Goal: Check status: Check status

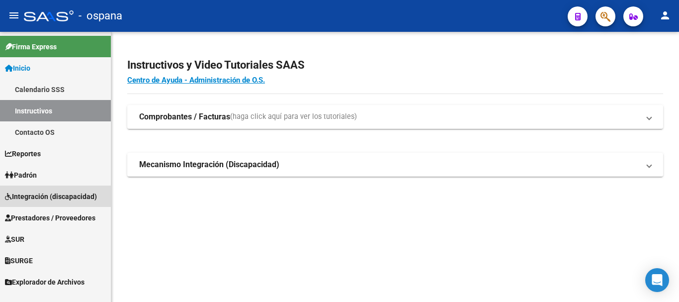
click at [38, 193] on span "Integración (discapacidad)" at bounding box center [51, 196] width 92 height 11
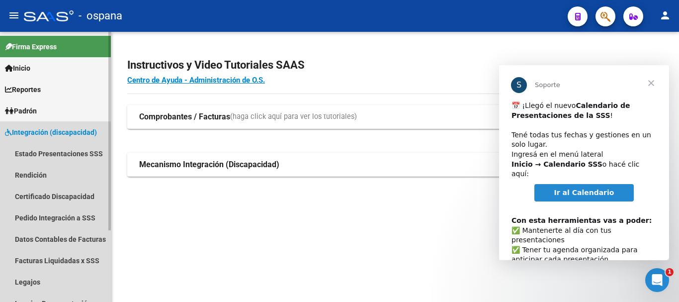
click at [42, 131] on span "Integración (discapacidad)" at bounding box center [51, 132] width 92 height 11
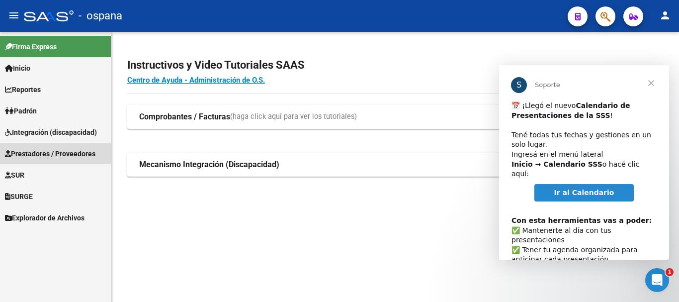
click at [49, 155] on span "Prestadores / Proveedores" at bounding box center [50, 153] width 91 height 11
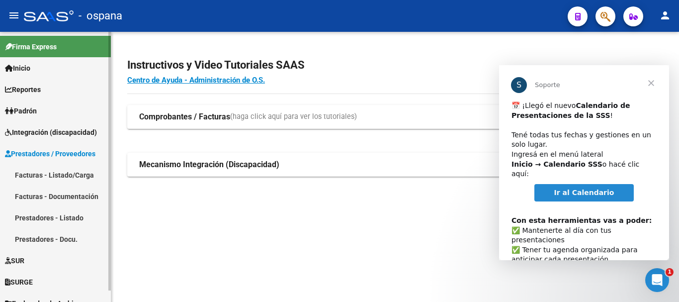
click at [52, 175] on link "Facturas - Listado/Carga" at bounding box center [55, 174] width 111 height 21
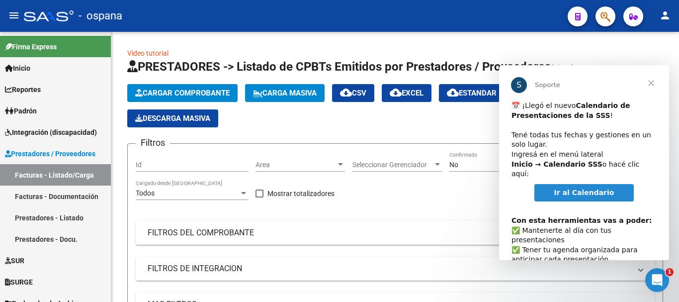
click at [653, 84] on span "Cerrar" at bounding box center [652, 83] width 36 height 36
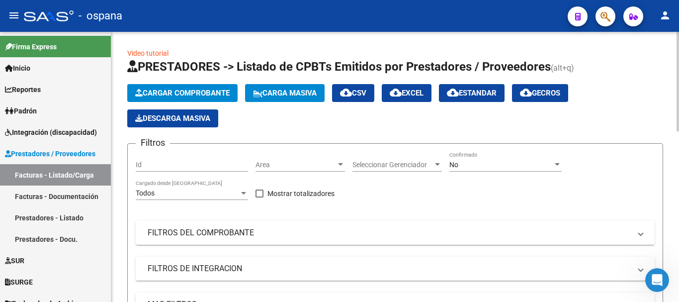
click at [281, 234] on mat-panel-title "FILTROS DEL COMPROBANTE" at bounding box center [389, 232] width 483 height 11
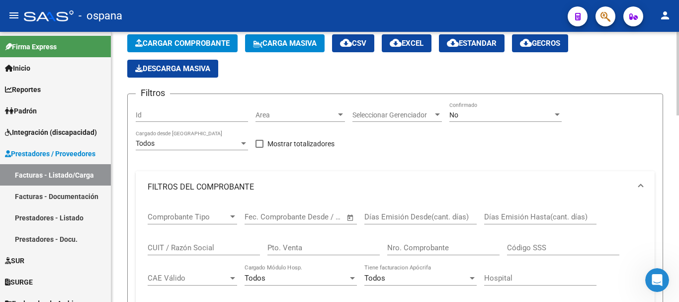
scroll to position [99, 0]
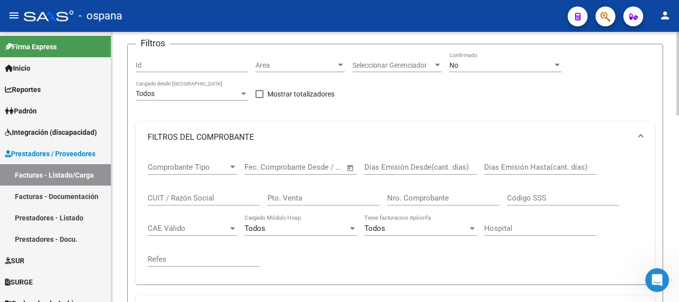
click at [399, 200] on input "Nro. Comprobante" at bounding box center [443, 197] width 112 height 9
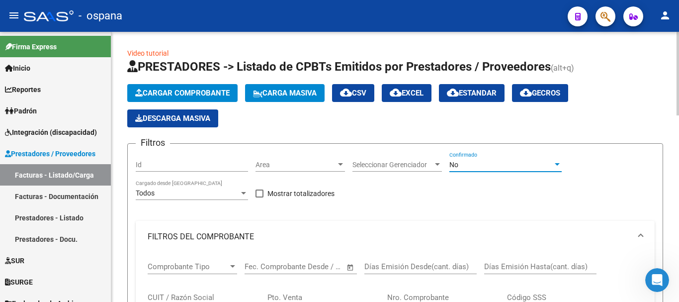
click at [468, 163] on div "No" at bounding box center [501, 165] width 103 height 8
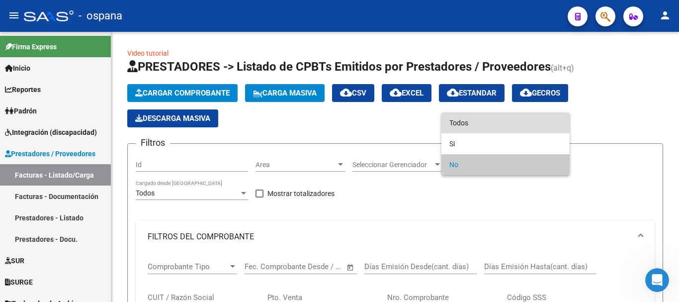
click at [468, 121] on span "Todos" at bounding box center [506, 122] width 112 height 21
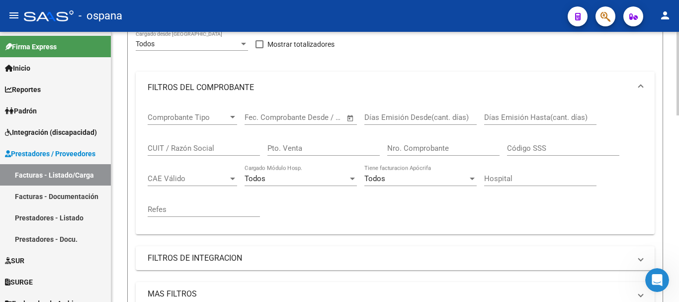
scroll to position [199, 0]
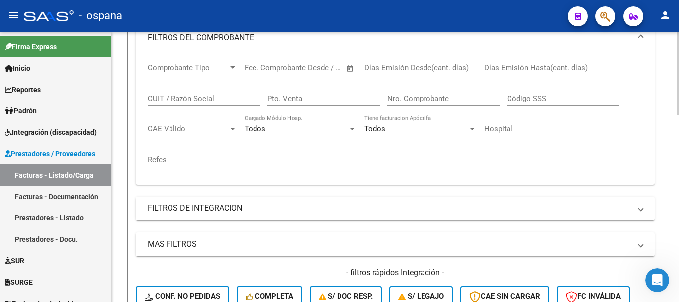
click at [405, 103] on div "Nro. Comprobante" at bounding box center [443, 95] width 112 height 21
click at [409, 97] on input "Nro. Comprobante" at bounding box center [443, 98] width 112 height 9
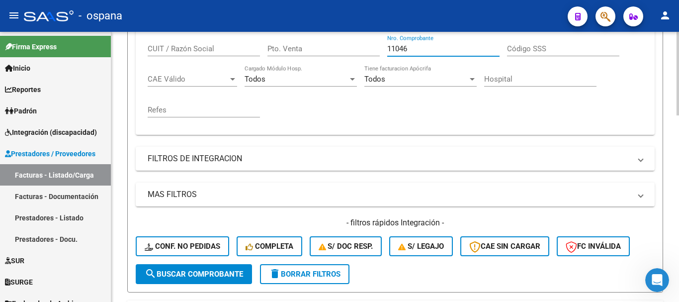
type input "11046"
click at [218, 270] on span "search Buscar Comprobante" at bounding box center [194, 274] width 98 height 9
